Goal: Information Seeking & Learning: Learn about a topic

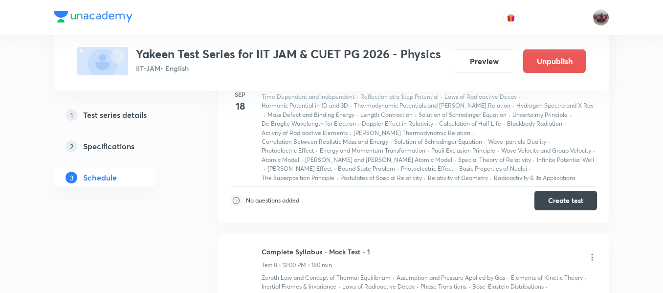
scroll to position [1273, 0]
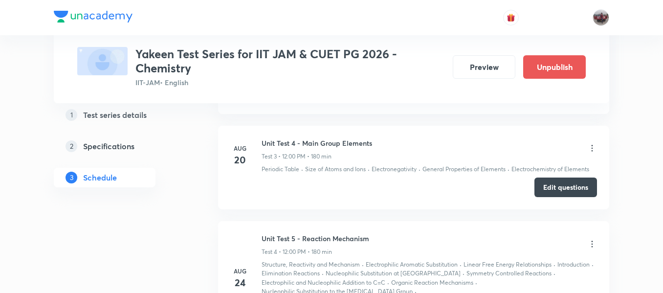
scroll to position [798, 0]
click at [467, 70] on button "Preview" at bounding box center [484, 65] width 63 height 23
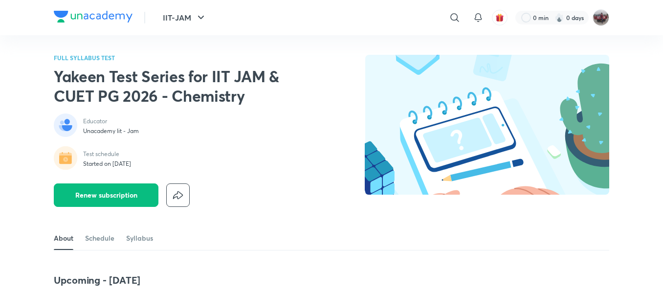
scroll to position [783, 0]
